Goal: Find specific page/section: Find specific page/section

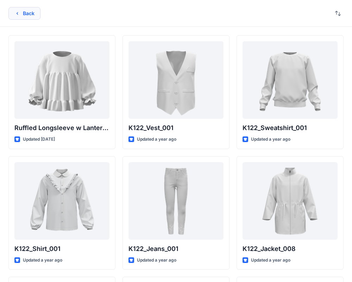
click at [31, 17] on button "Back" at bounding box center [24, 13] width 32 height 13
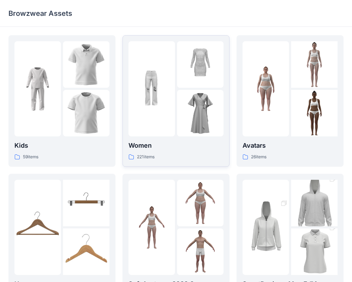
click at [146, 65] on div at bounding box center [152, 88] width 46 height 95
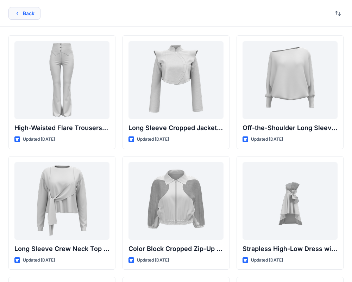
click at [28, 13] on button "Back" at bounding box center [24, 13] width 32 height 13
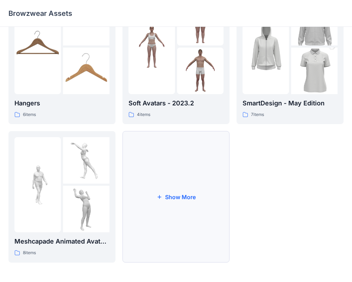
click at [179, 184] on button "Show More" at bounding box center [176, 196] width 107 height 131
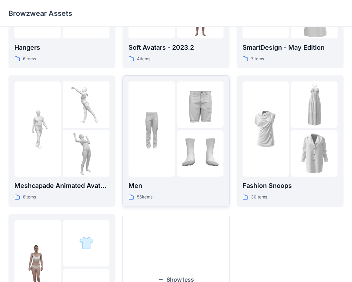
scroll to position [237, 0]
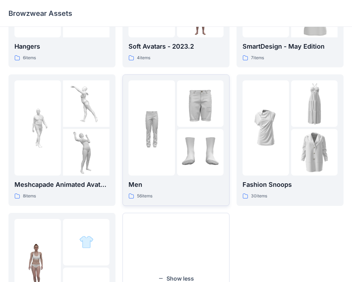
click at [169, 119] on img at bounding box center [152, 128] width 46 height 46
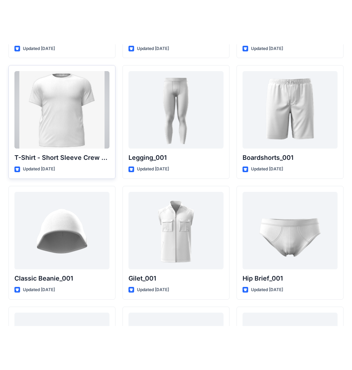
scroll to position [1216, 0]
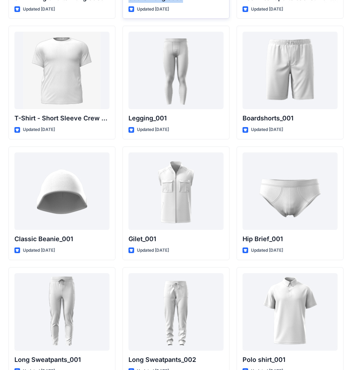
drag, startPoint x: 128, startPoint y: 1, endPoint x: 128, endPoint y: 18, distance: 17.3
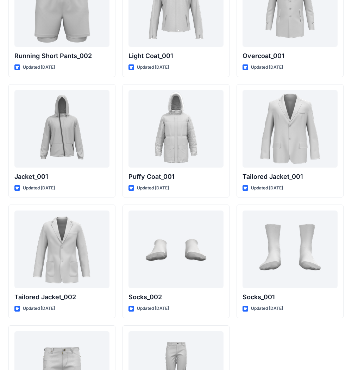
scroll to position [1959, 0]
